Goal: Task Accomplishment & Management: Complete application form

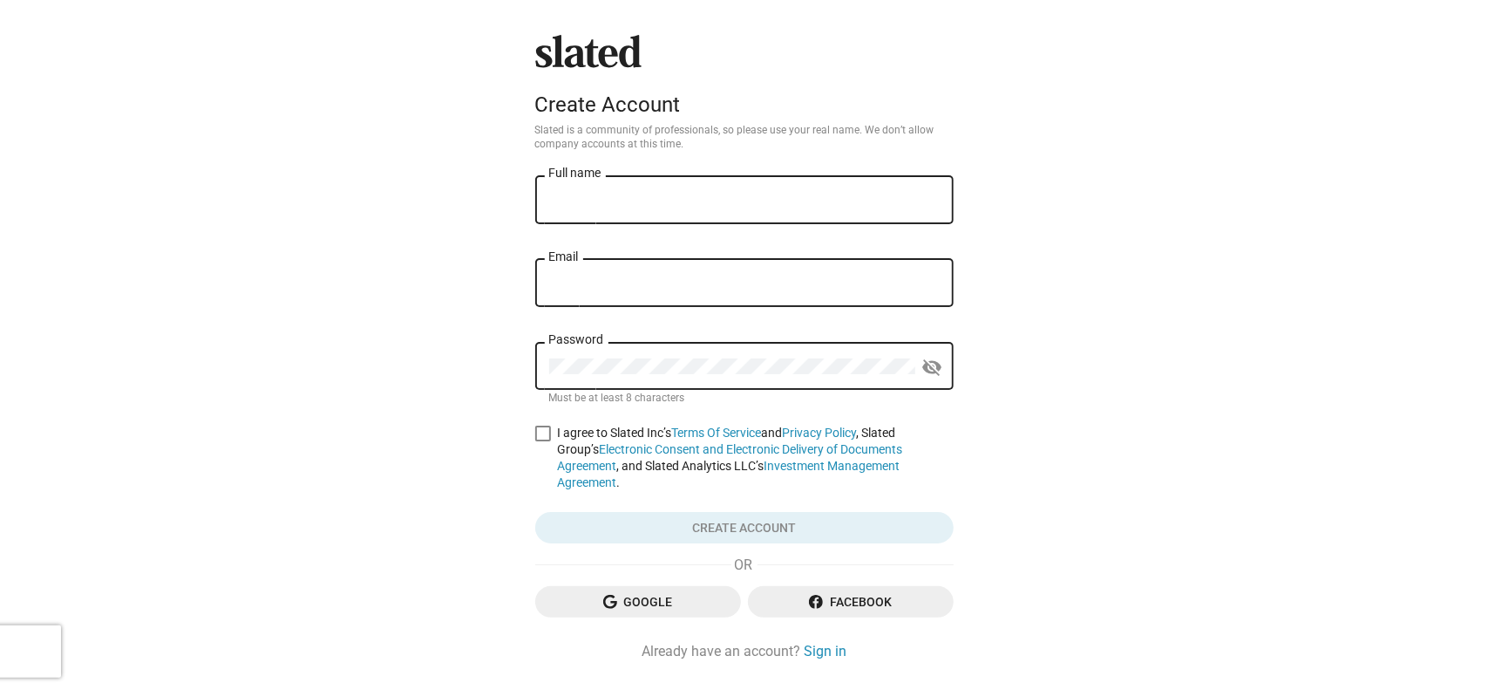
click at [626, 179] on div "Full name" at bounding box center [744, 198] width 391 height 51
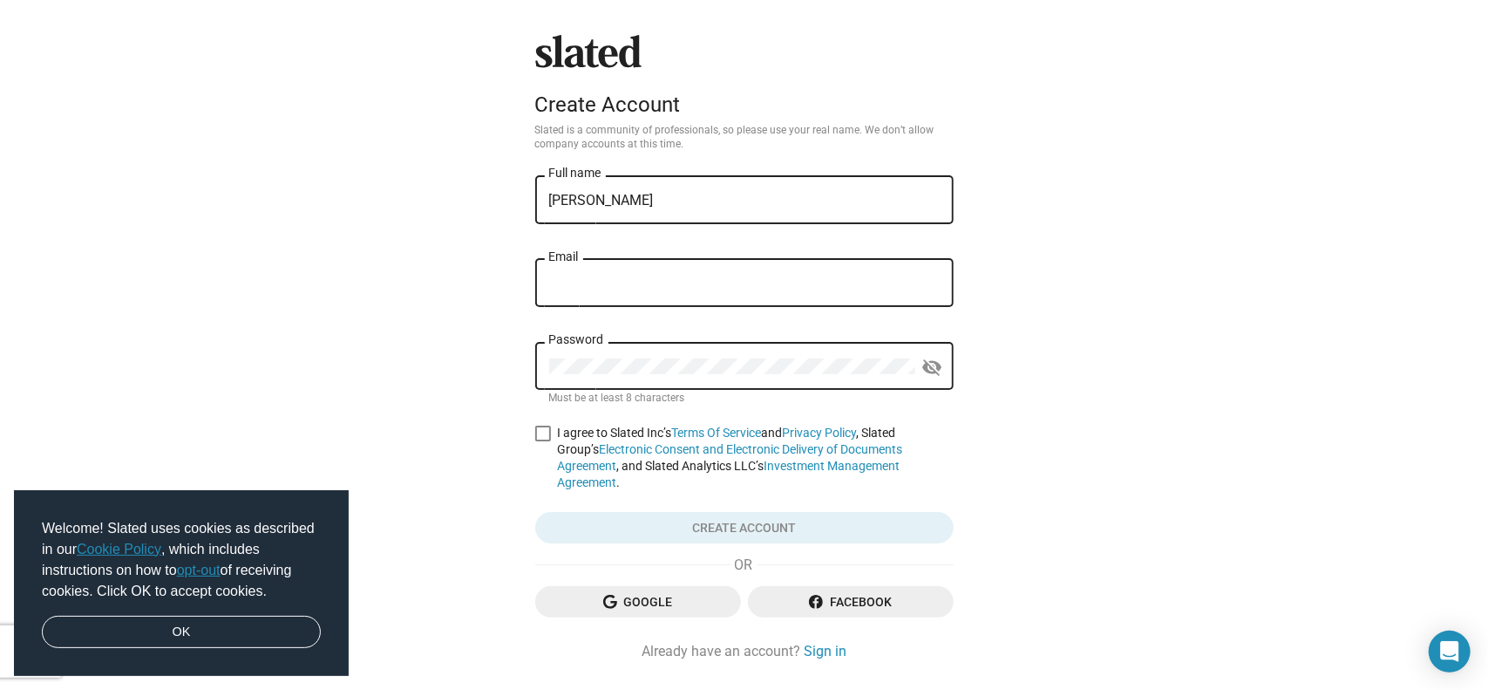
type input "[PERSON_NAME]"
type input "w"
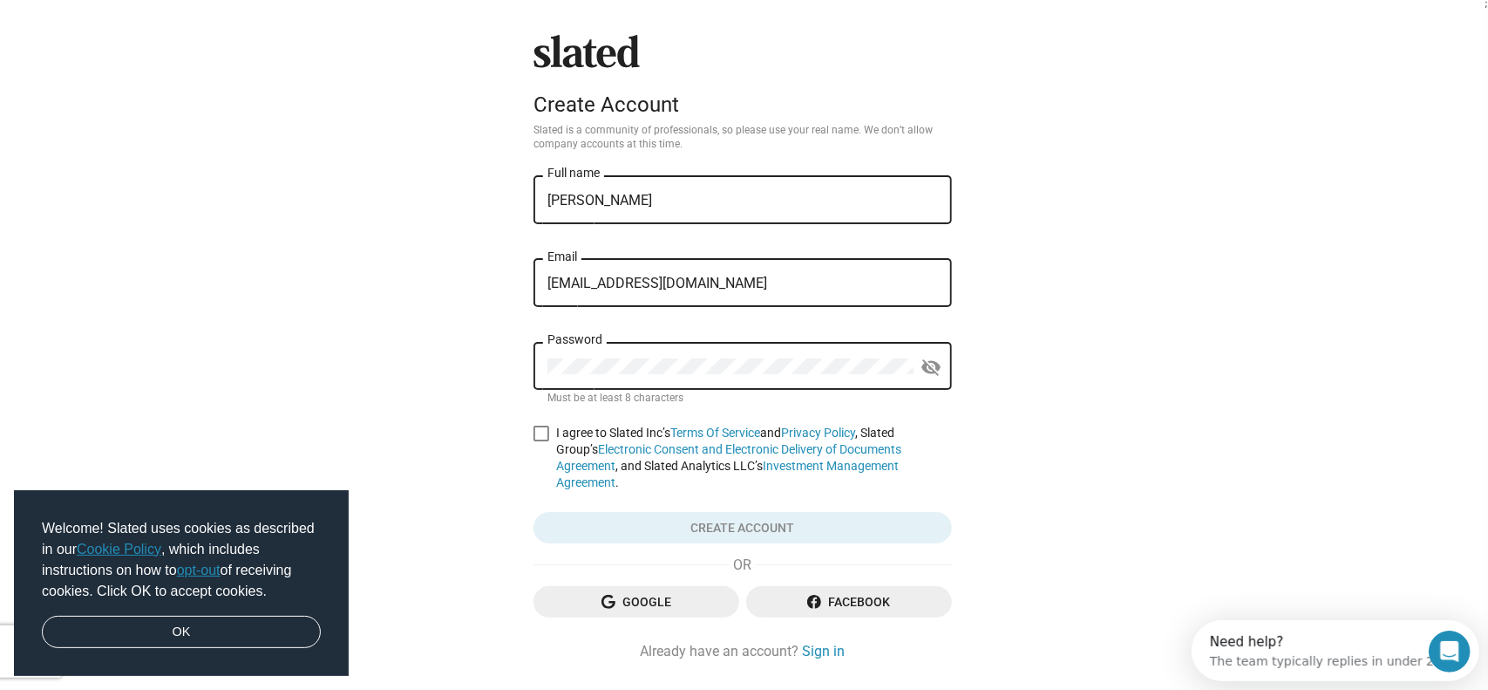
type input "[EMAIL_ADDRESS][DOMAIN_NAME]"
click at [542, 440] on span at bounding box center [542, 433] width 16 height 16
click at [541, 441] on input "I agree to Slated Inc’s Terms Of Service and Privacy Policy , Slated Group’s El…" at bounding box center [541, 441] width 1 height 1
checkbox input "true"
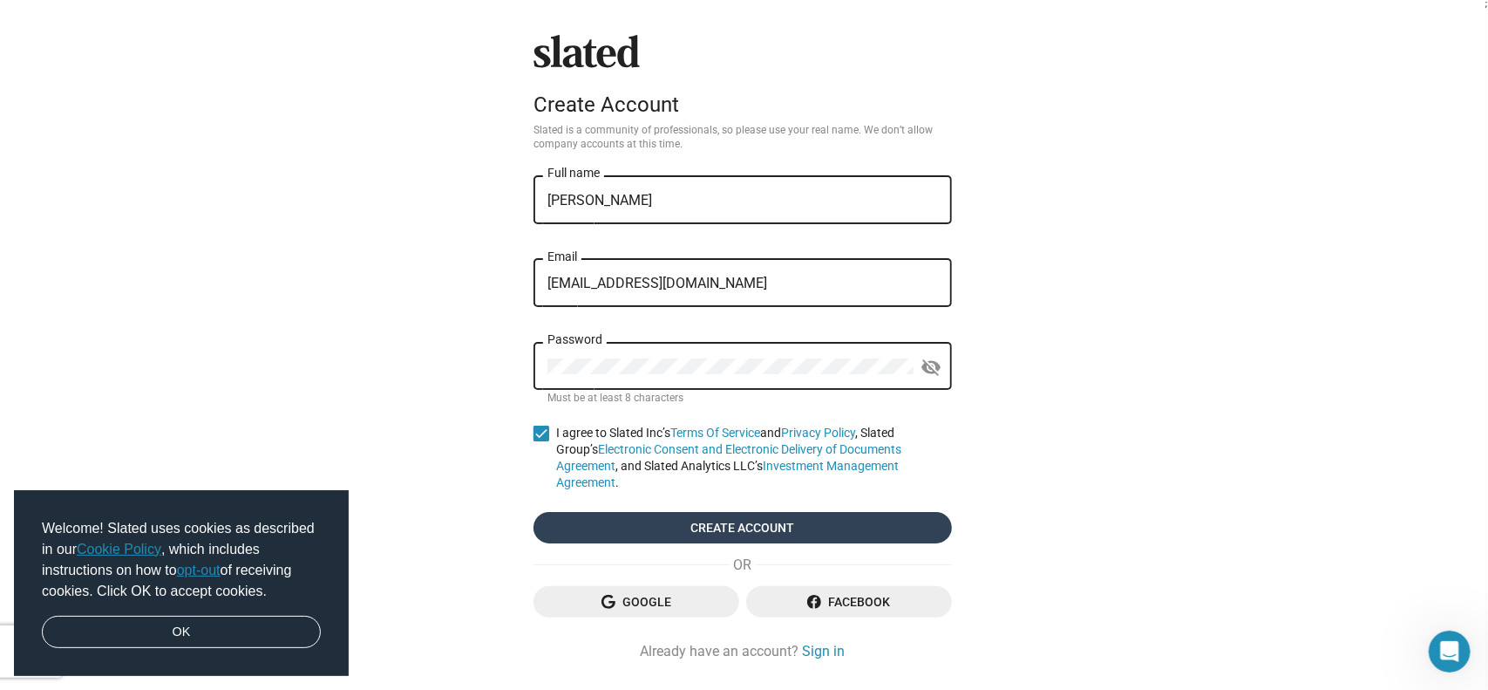
click at [602, 512] on span "Create account" at bounding box center [743, 527] width 391 height 31
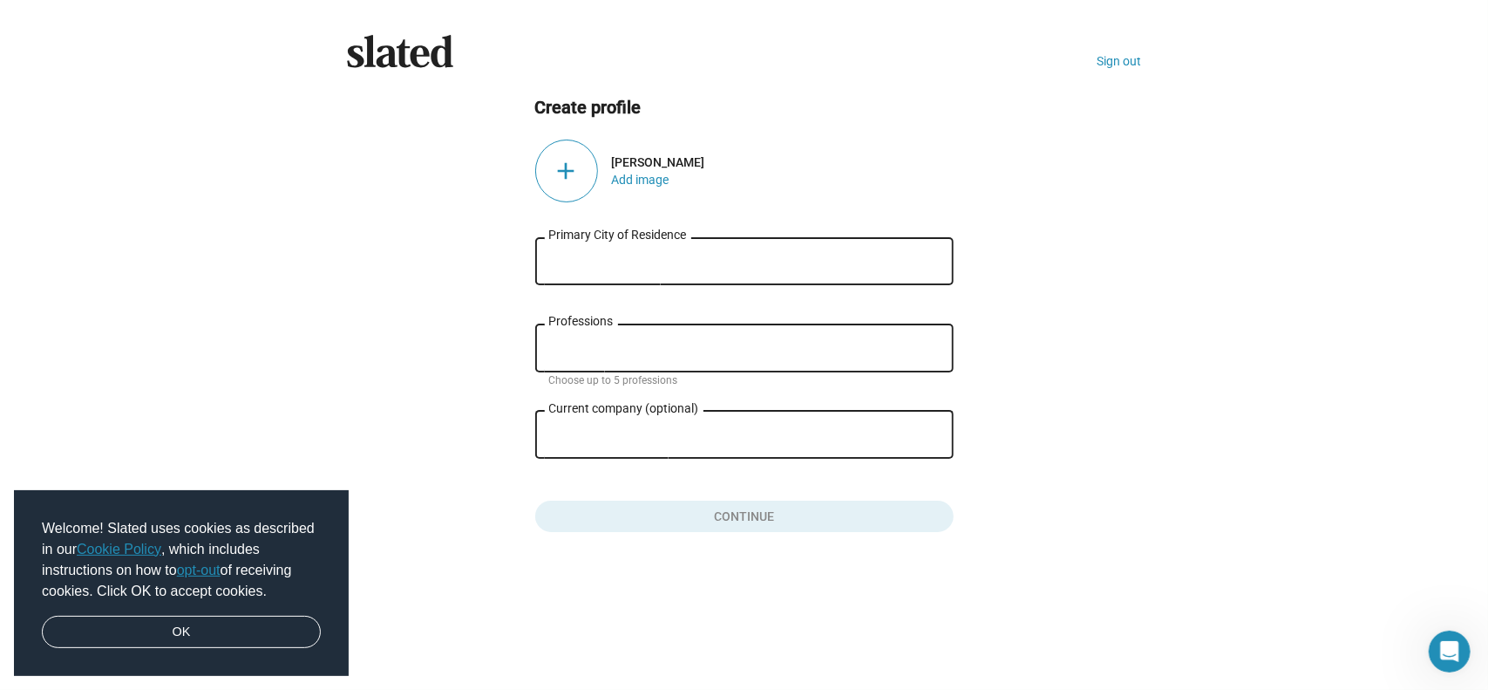
click at [696, 259] on input "Primary City of Residence" at bounding box center [744, 262] width 391 height 16
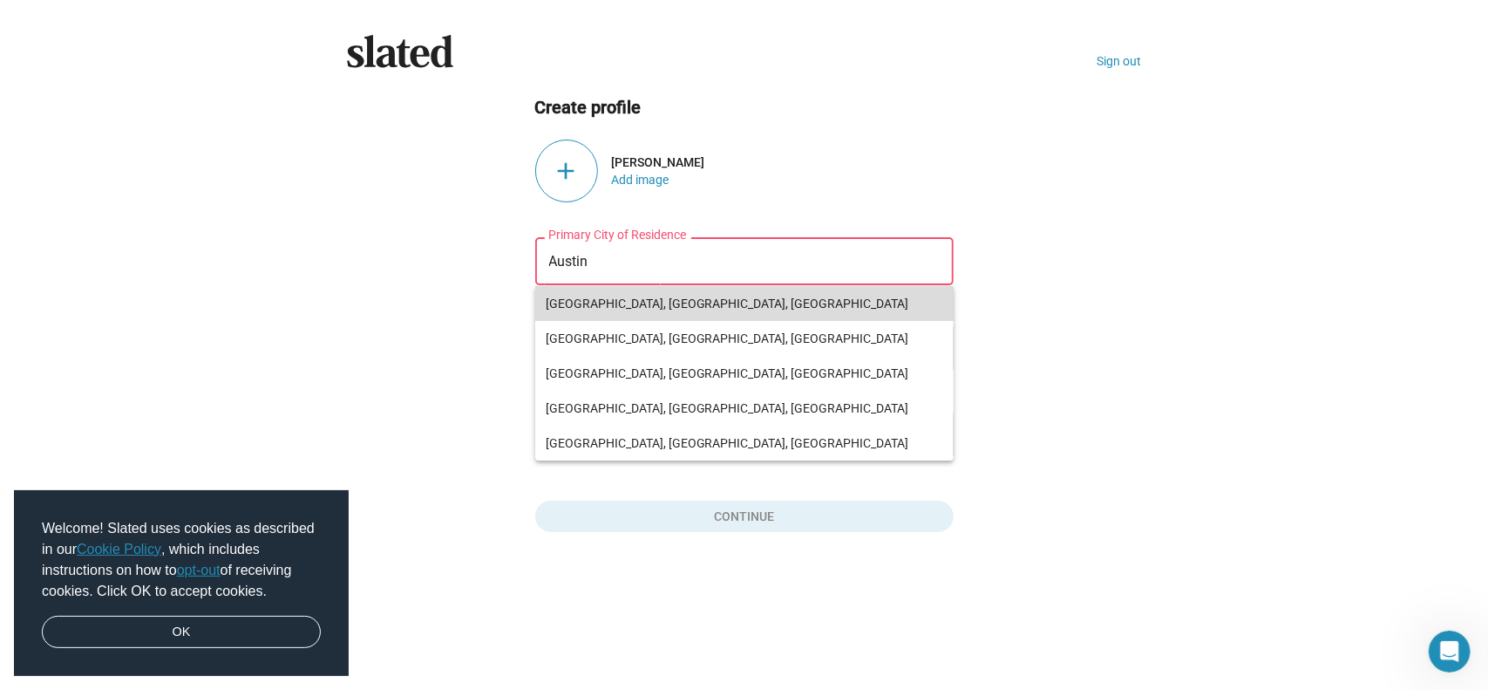
click at [647, 297] on span "[GEOGRAPHIC_DATA], [GEOGRAPHIC_DATA], [GEOGRAPHIC_DATA]" at bounding box center [745, 303] width 398 height 35
type input "[GEOGRAPHIC_DATA], [GEOGRAPHIC_DATA], [GEOGRAPHIC_DATA]"
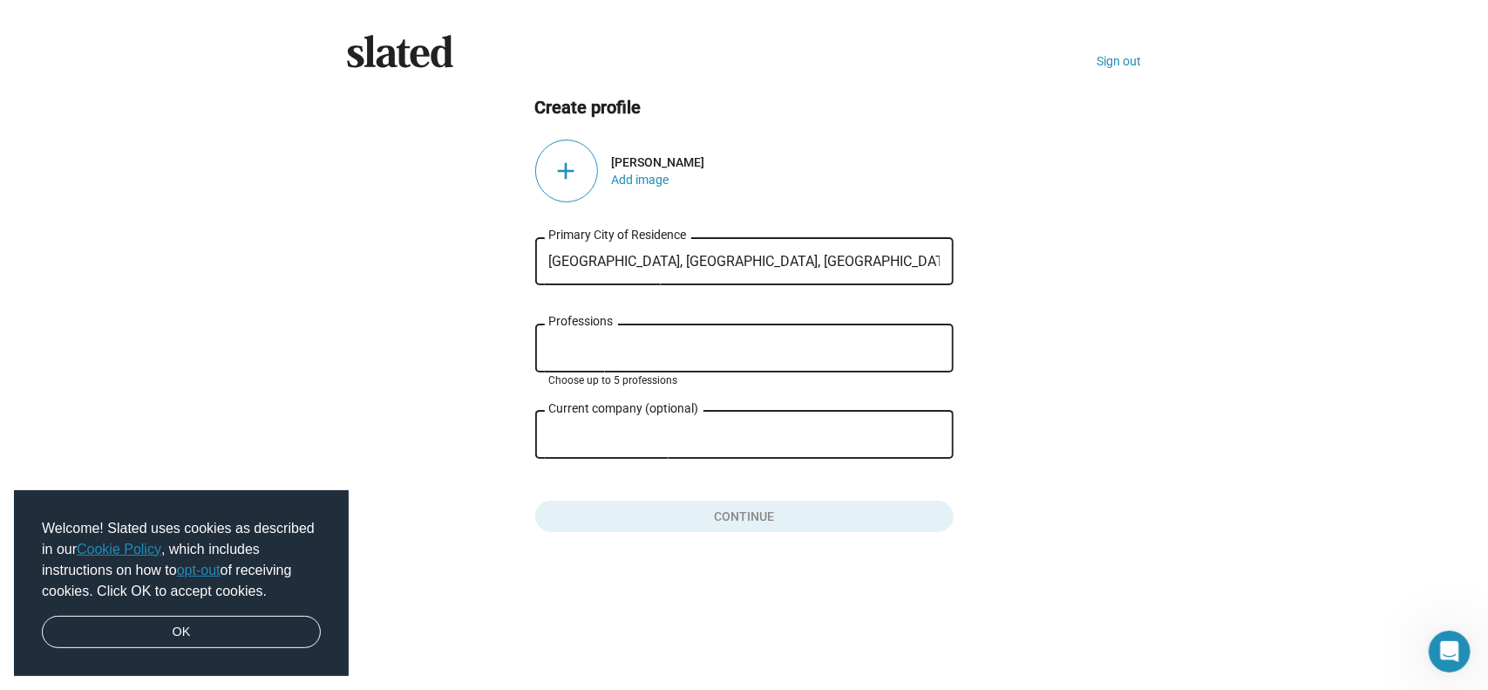
click at [602, 350] on input "Professions" at bounding box center [748, 349] width 391 height 16
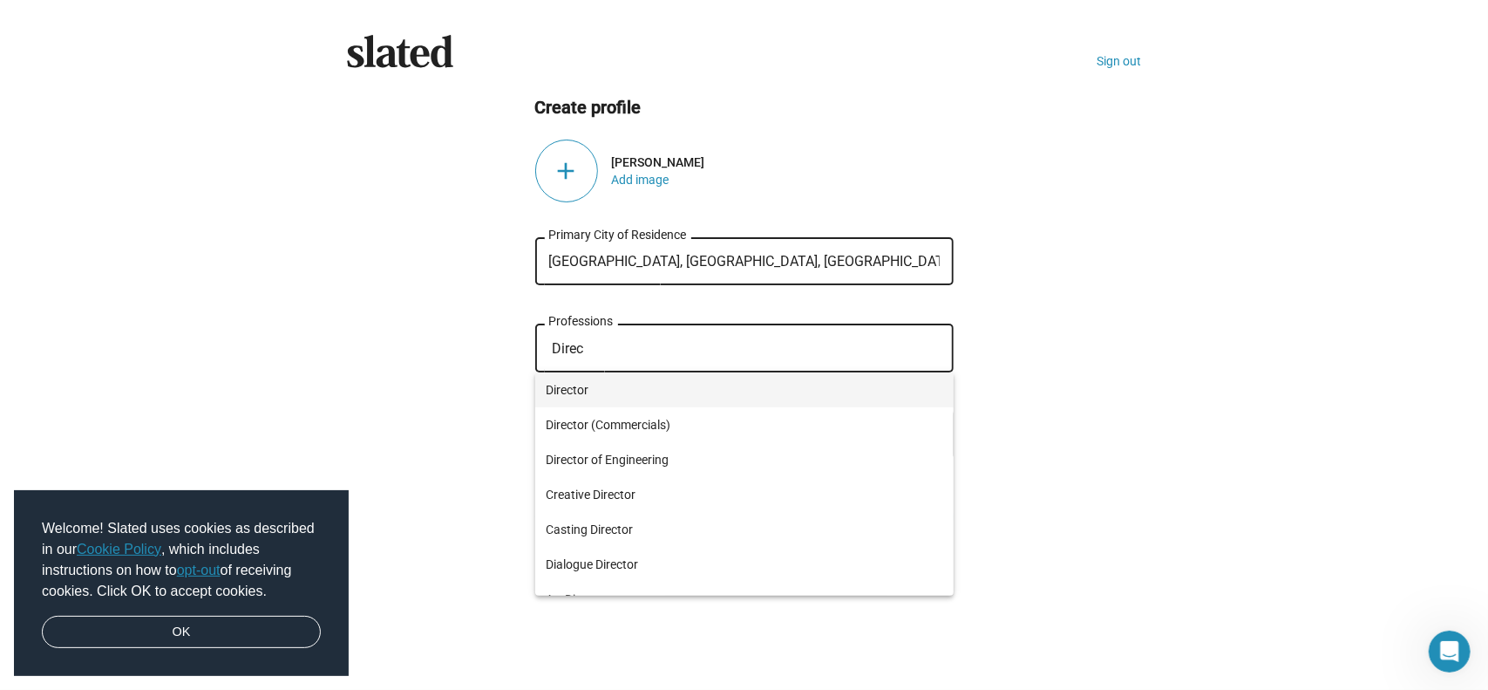
type input "Direc"
click at [627, 399] on span "Director" at bounding box center [745, 389] width 398 height 35
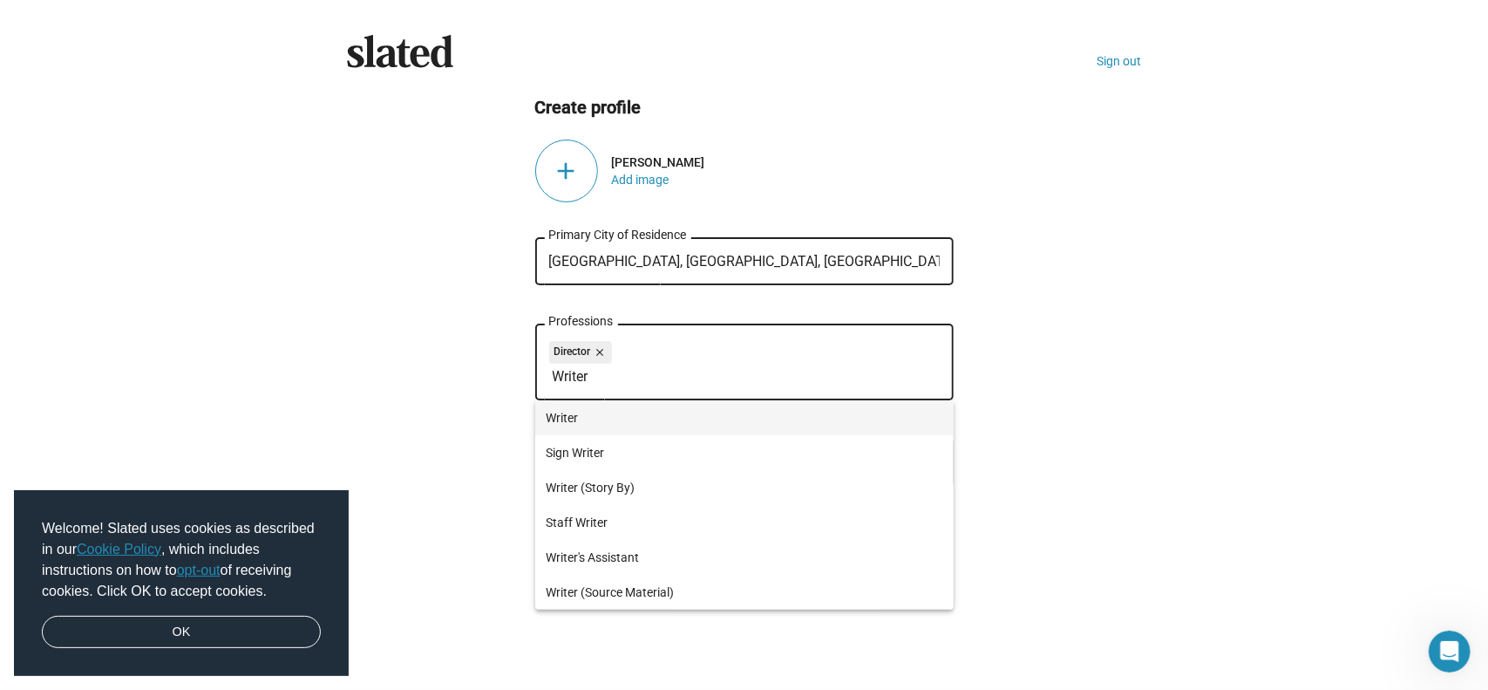
type input "Writer"
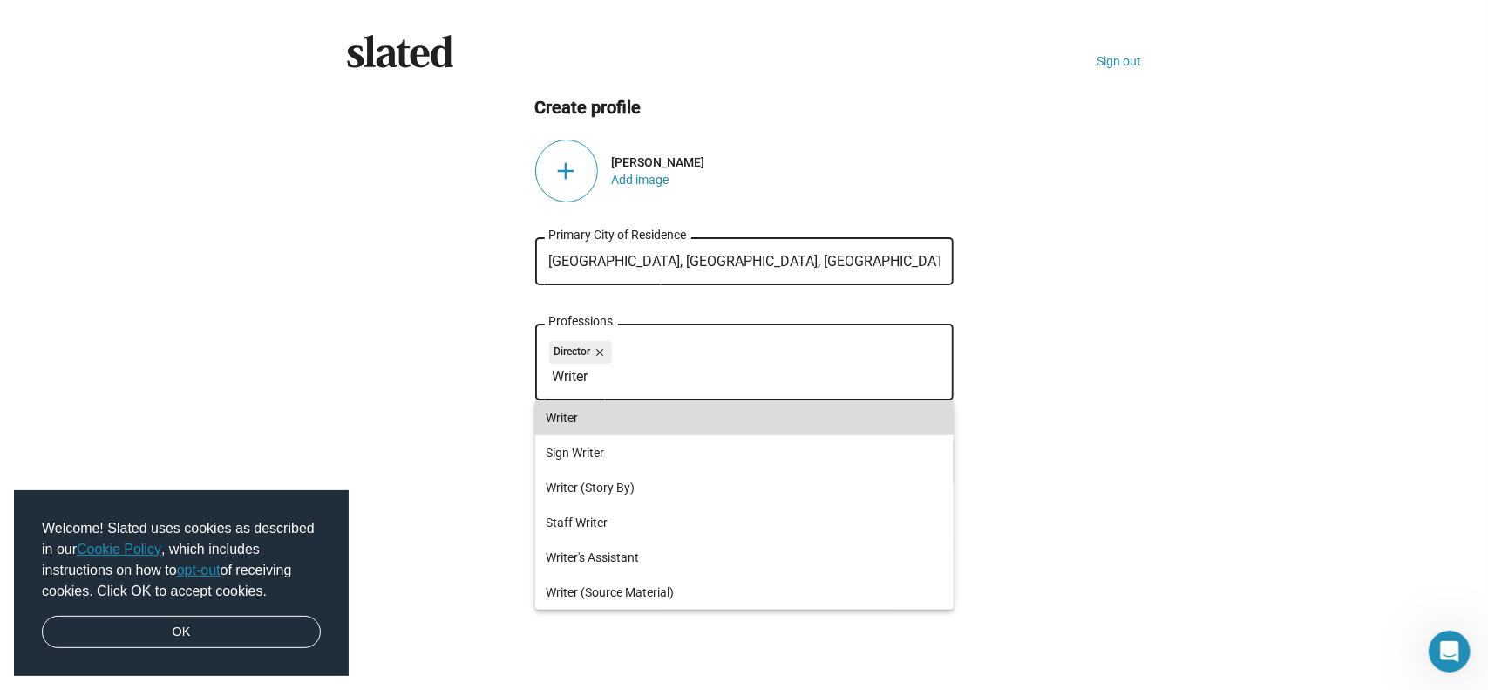
click at [617, 405] on span "Writer" at bounding box center [745, 417] width 398 height 35
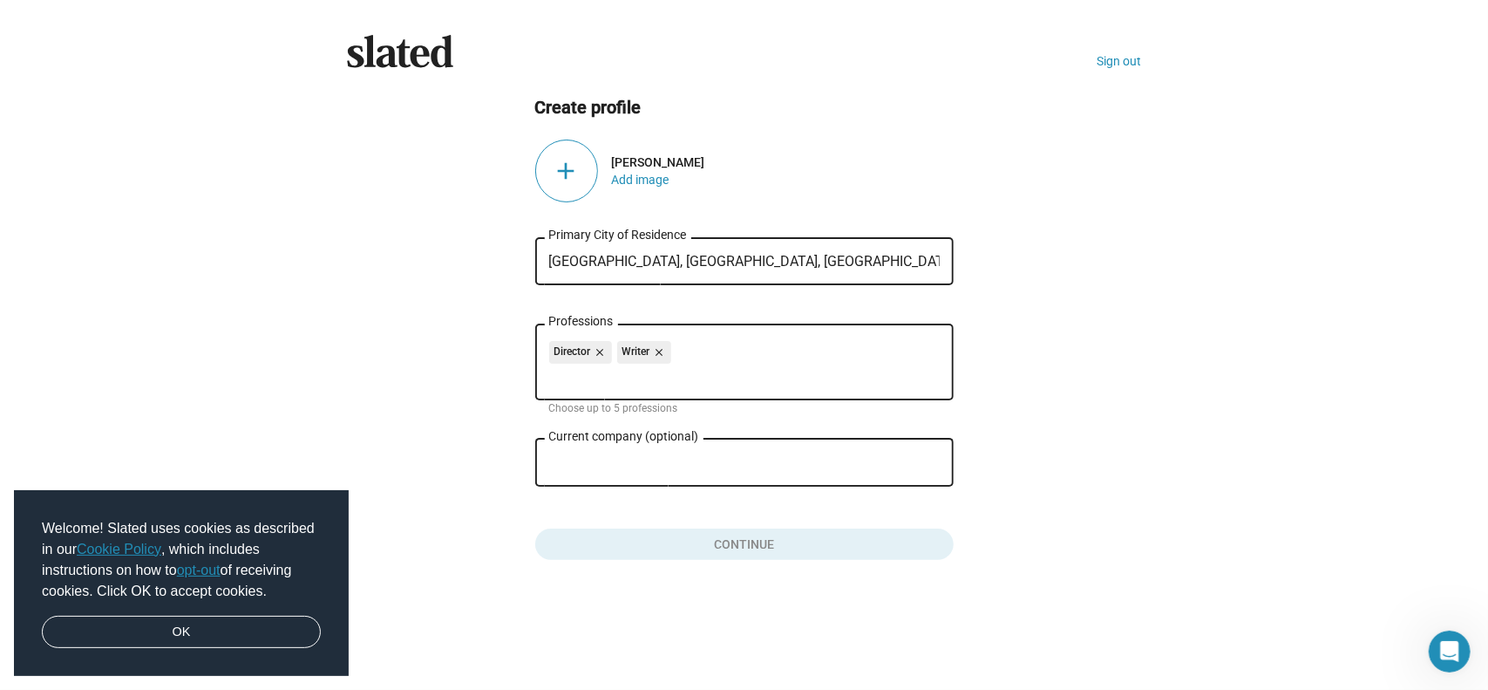
click at [633, 456] on input "Current company (optional)" at bounding box center [732, 463] width 366 height 16
click at [558, 187] on div "add" at bounding box center [566, 171] width 63 height 63
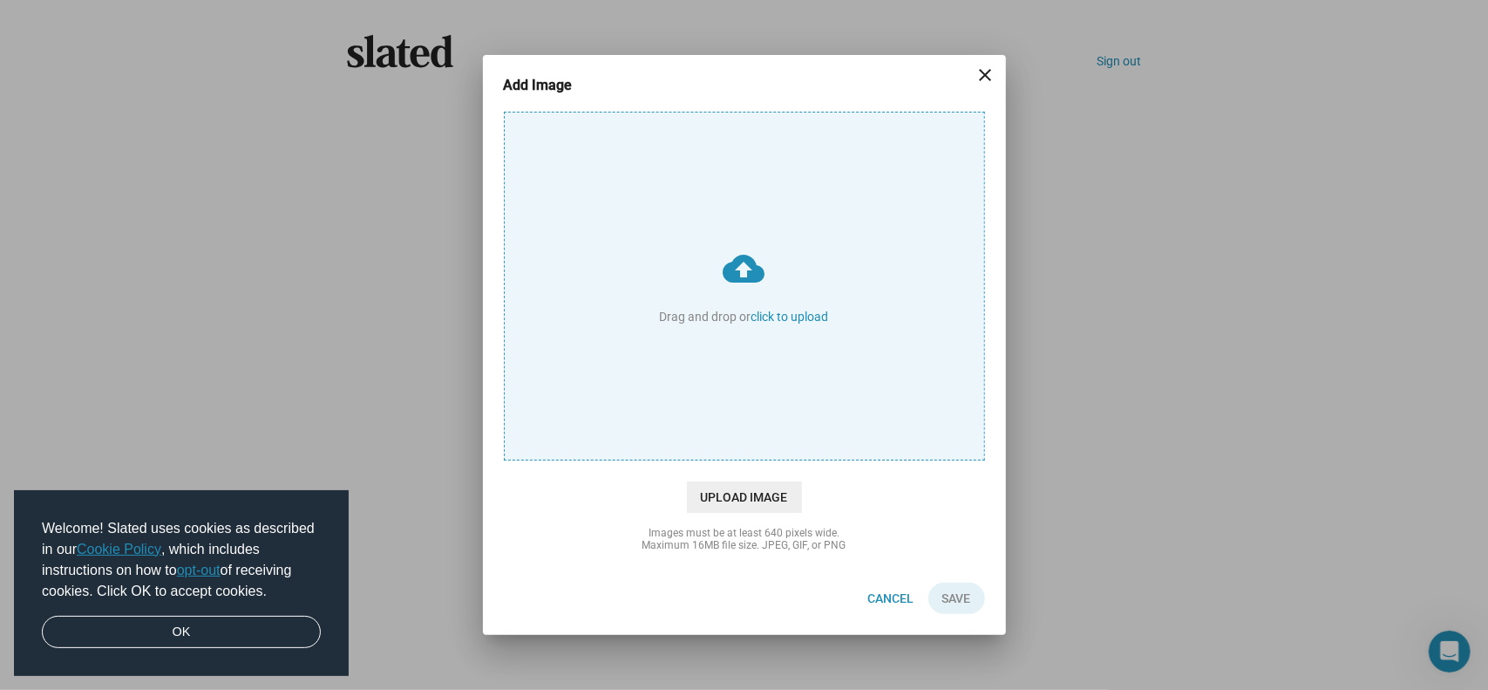
click at [749, 332] on input "cloud_upload Drag and drop or click to upload" at bounding box center [745, 285] width 480 height 347
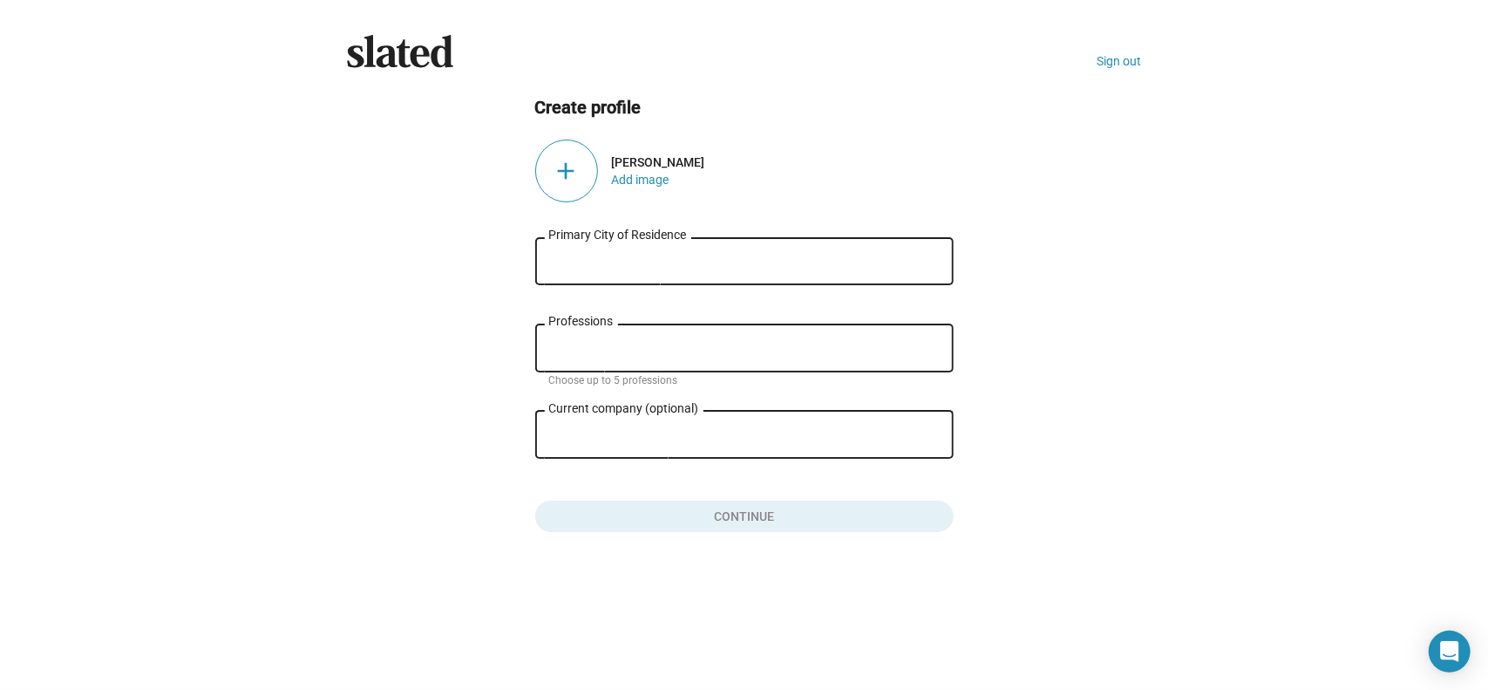
click at [564, 177] on div "add" at bounding box center [566, 171] width 63 height 63
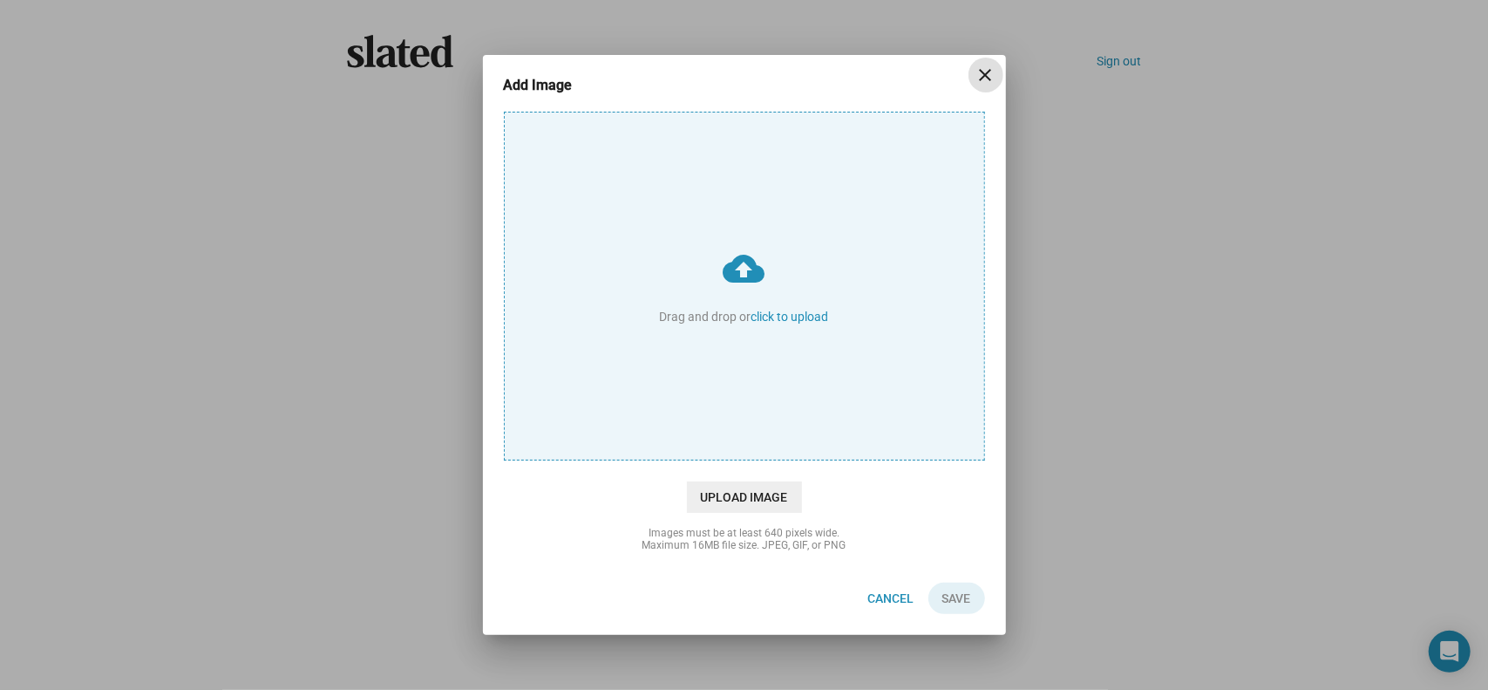
click at [771, 361] on input "cloud_upload Drag and drop or click to upload" at bounding box center [745, 285] width 480 height 347
